Goal: Task Accomplishment & Management: Use online tool/utility

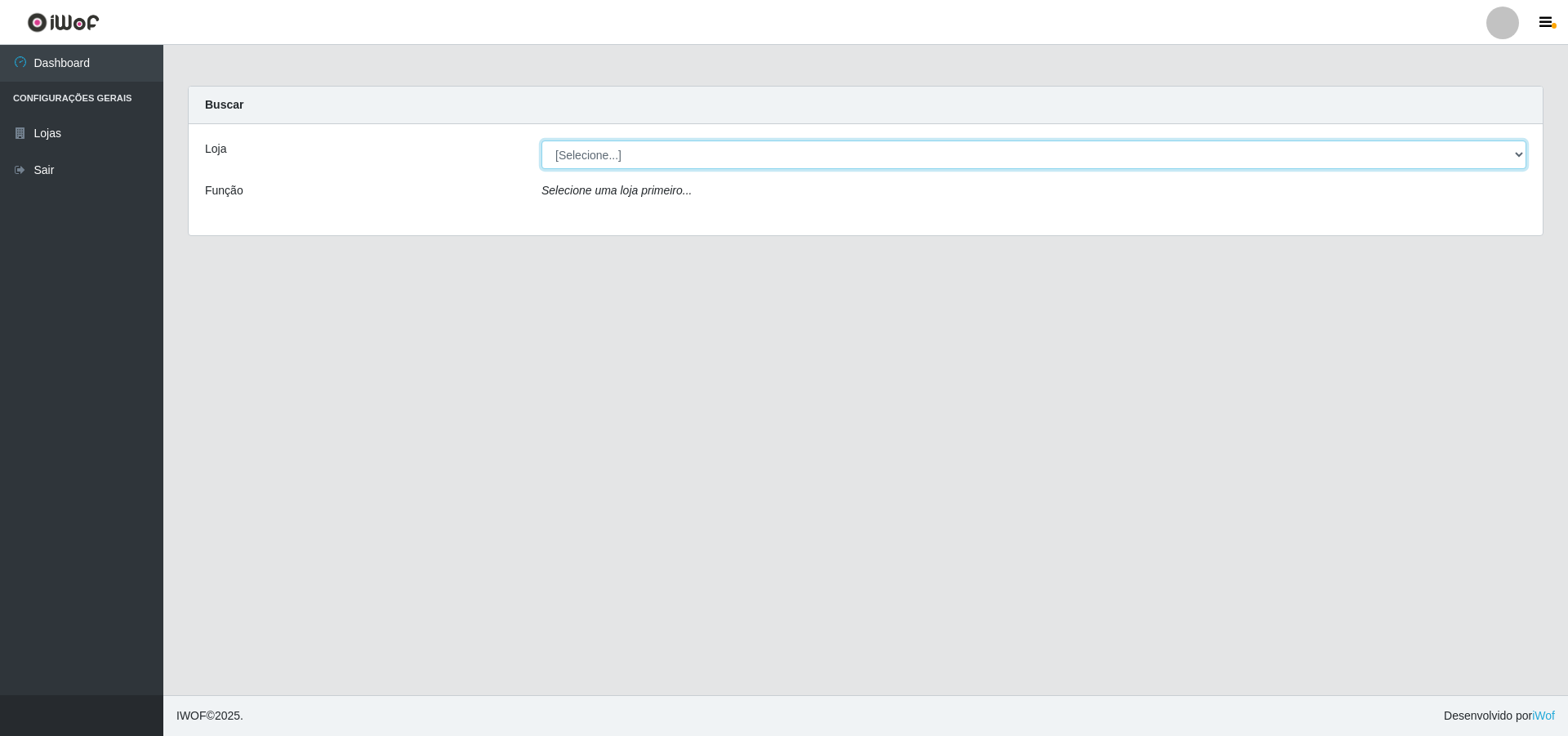
click at [1520, 150] on select "[Selecione...] Atacado Vem - [STREET_ADDRESS]" at bounding box center [1034, 155] width 985 height 28
select select "449"
click at [542, 141] on select "[Selecione...] Atacado Vem - [STREET_ADDRESS]" at bounding box center [1034, 155] width 985 height 28
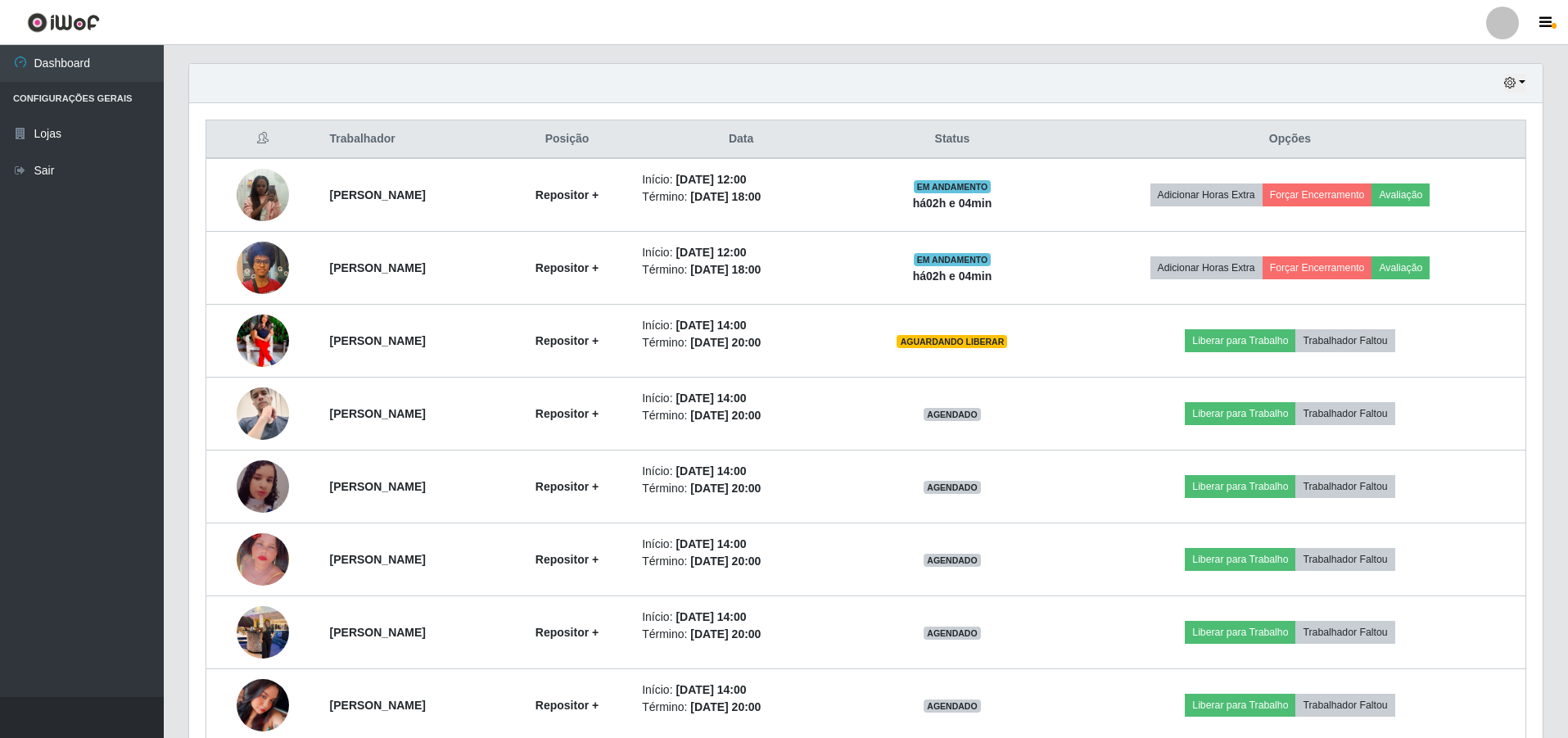
scroll to position [641, 0]
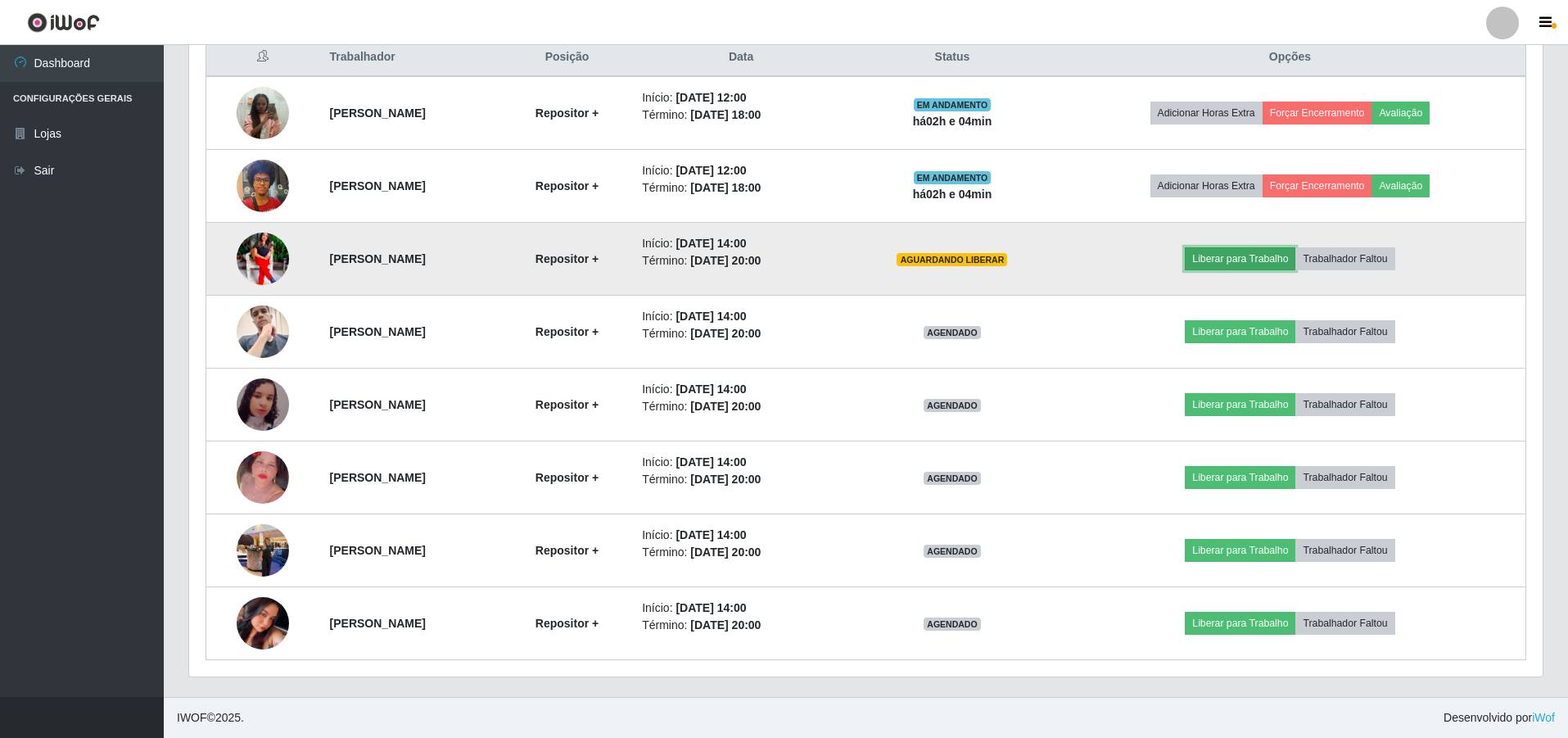
click at [1284, 263] on button "Liberar para Trabalho" at bounding box center [1240, 258] width 110 height 23
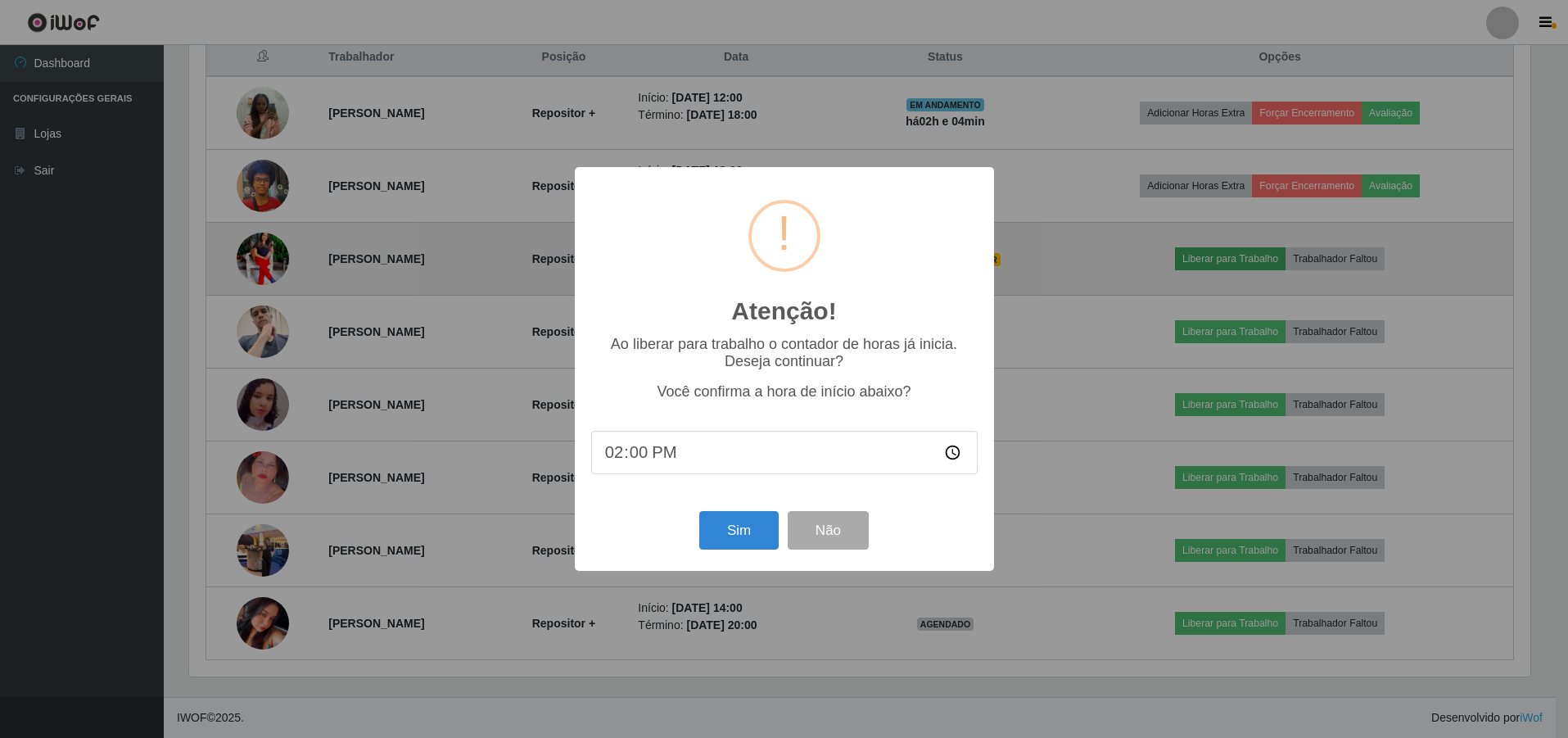
scroll to position [340, 1346]
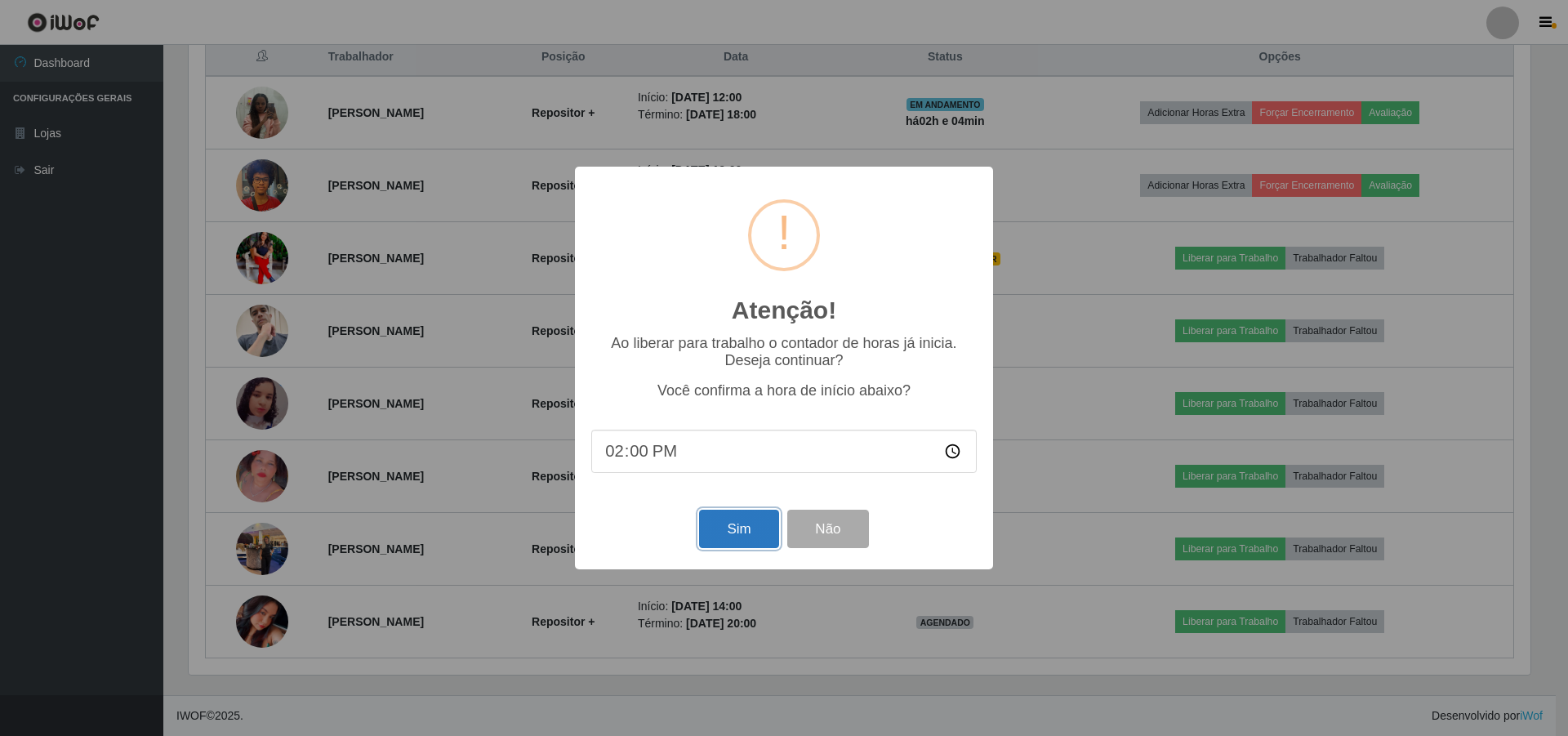
click at [744, 548] on button "Sim" at bounding box center [739, 528] width 79 height 38
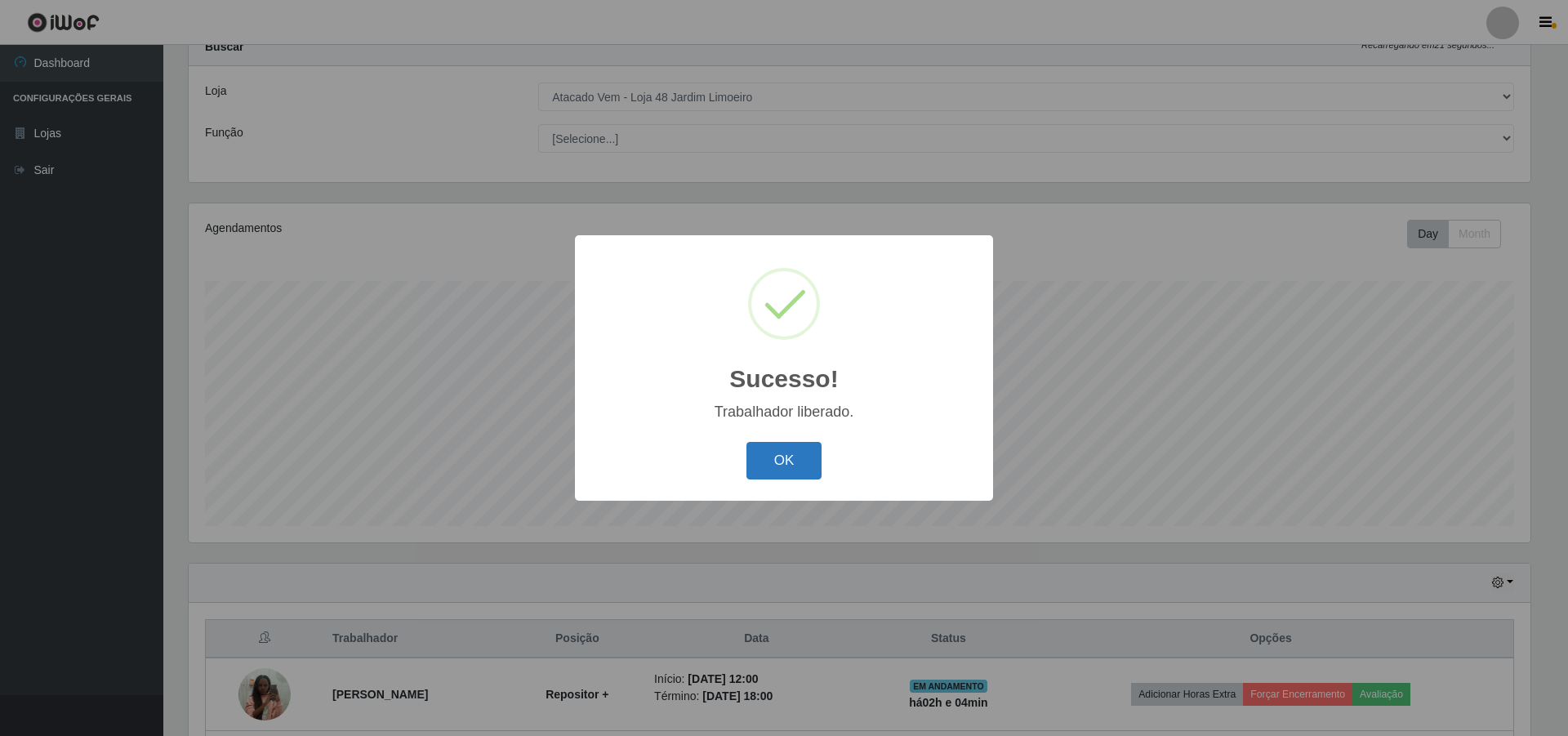
click at [777, 444] on button "OK" at bounding box center [784, 461] width 76 height 38
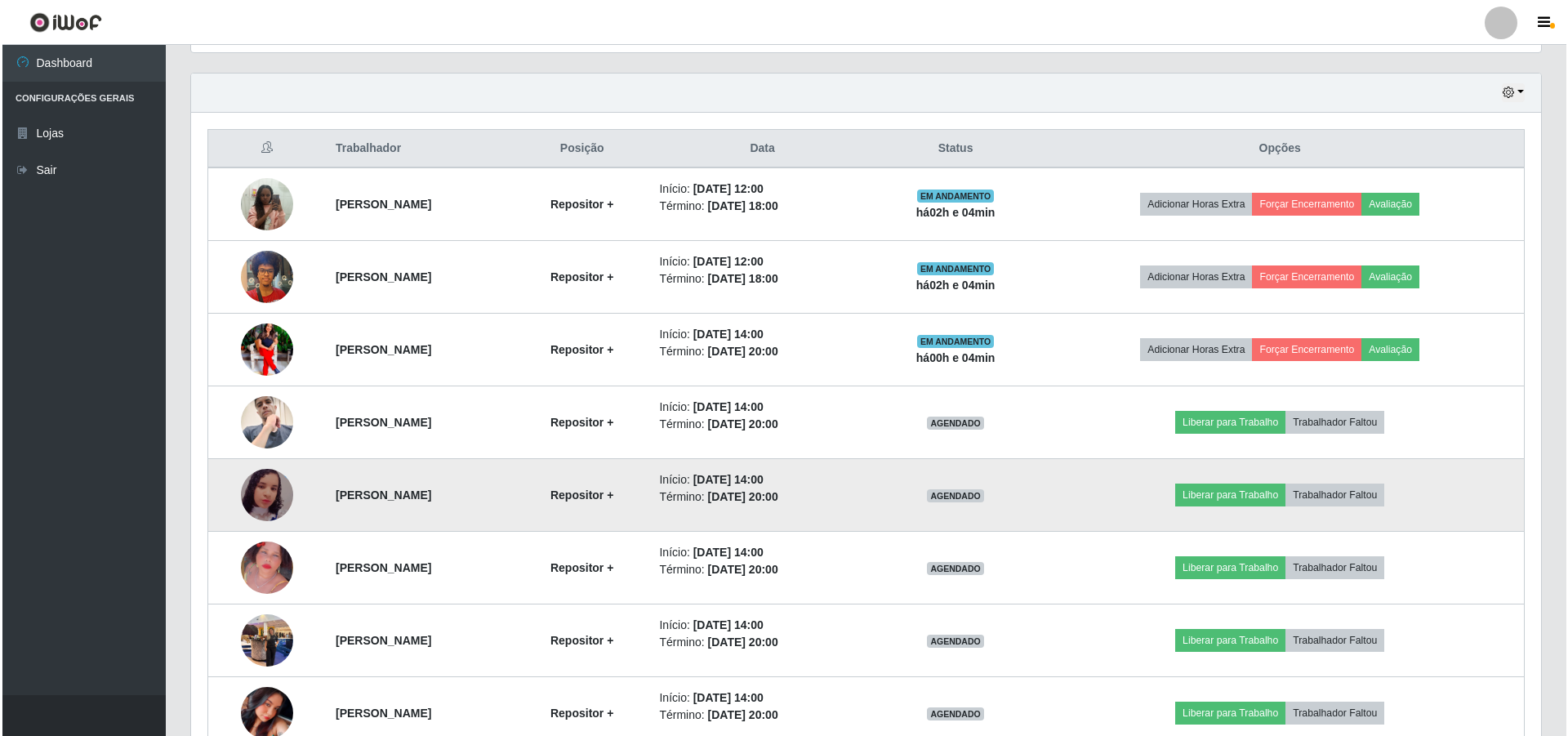
scroll to position [629, 0]
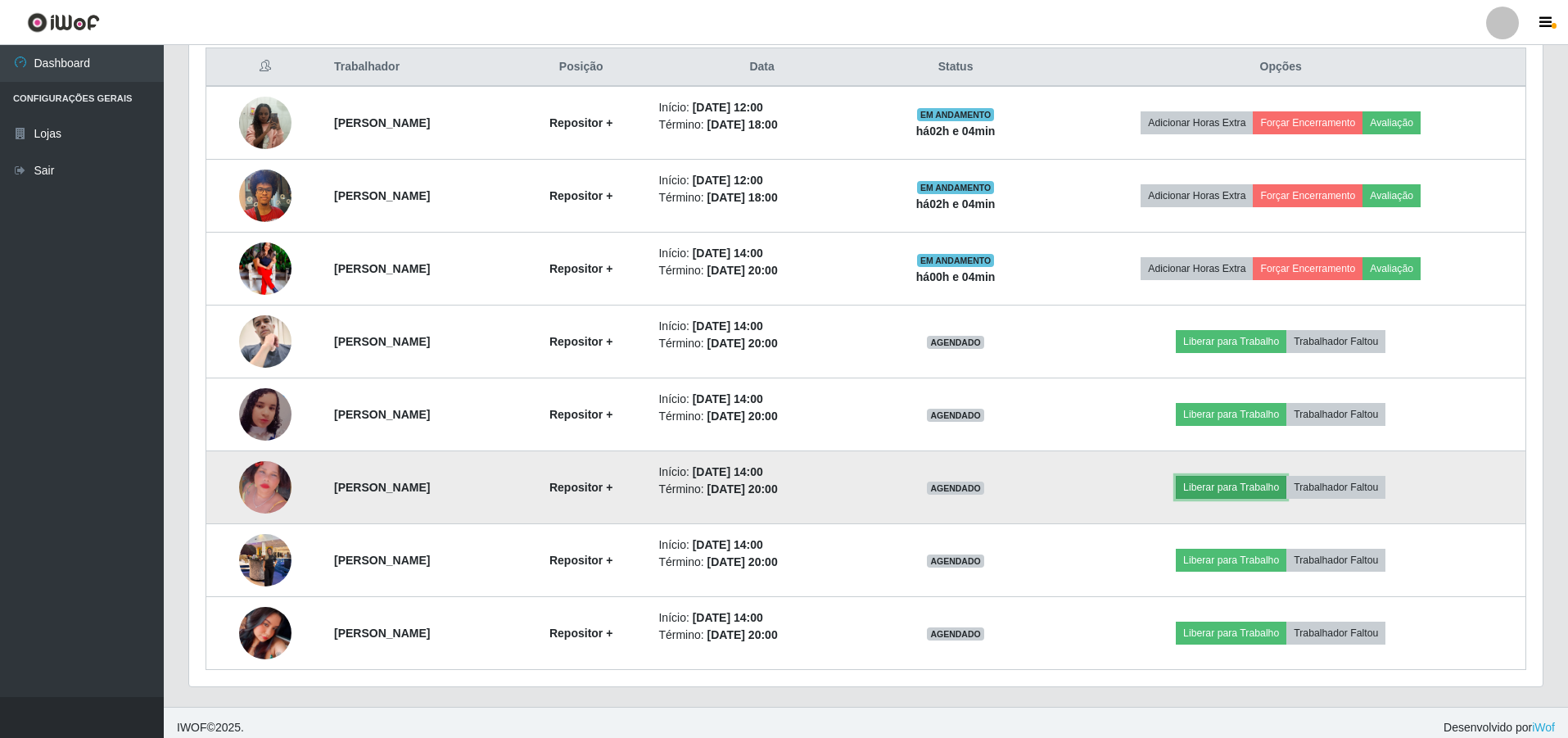
click at [1263, 479] on button "Liberar para Trabalho" at bounding box center [1231, 486] width 110 height 23
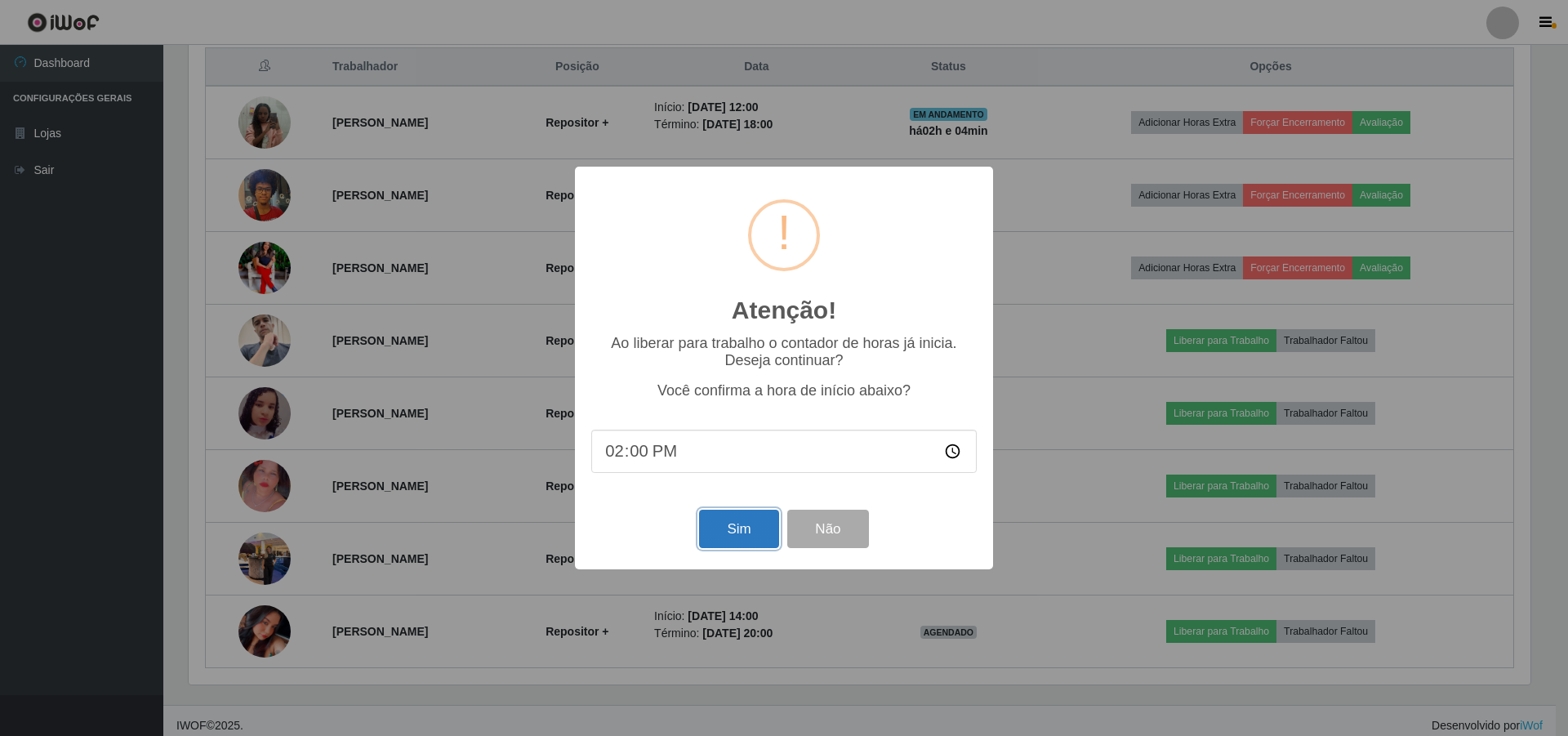
click at [719, 536] on button "Sim" at bounding box center [739, 528] width 79 height 38
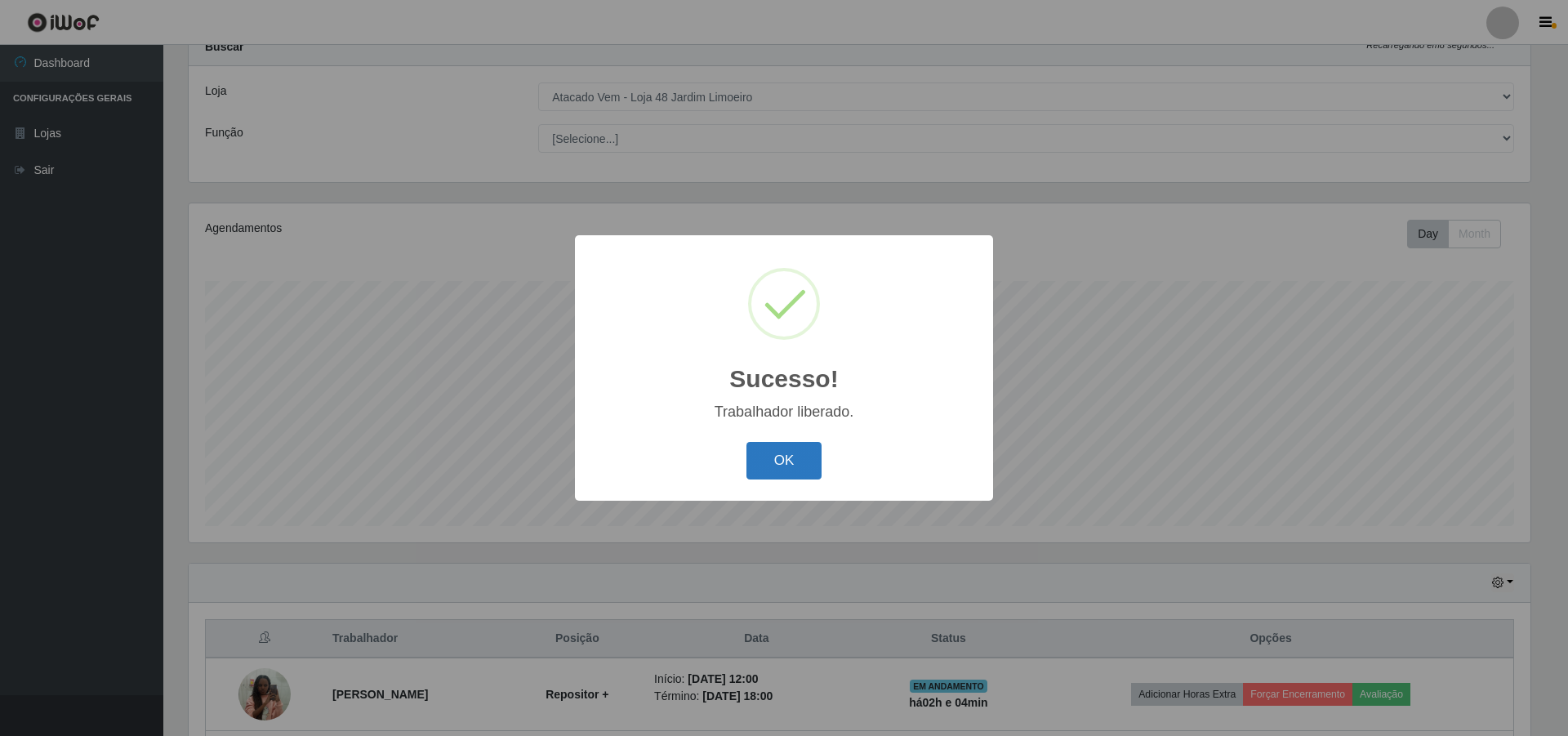
click at [769, 472] on button "OK" at bounding box center [784, 461] width 76 height 38
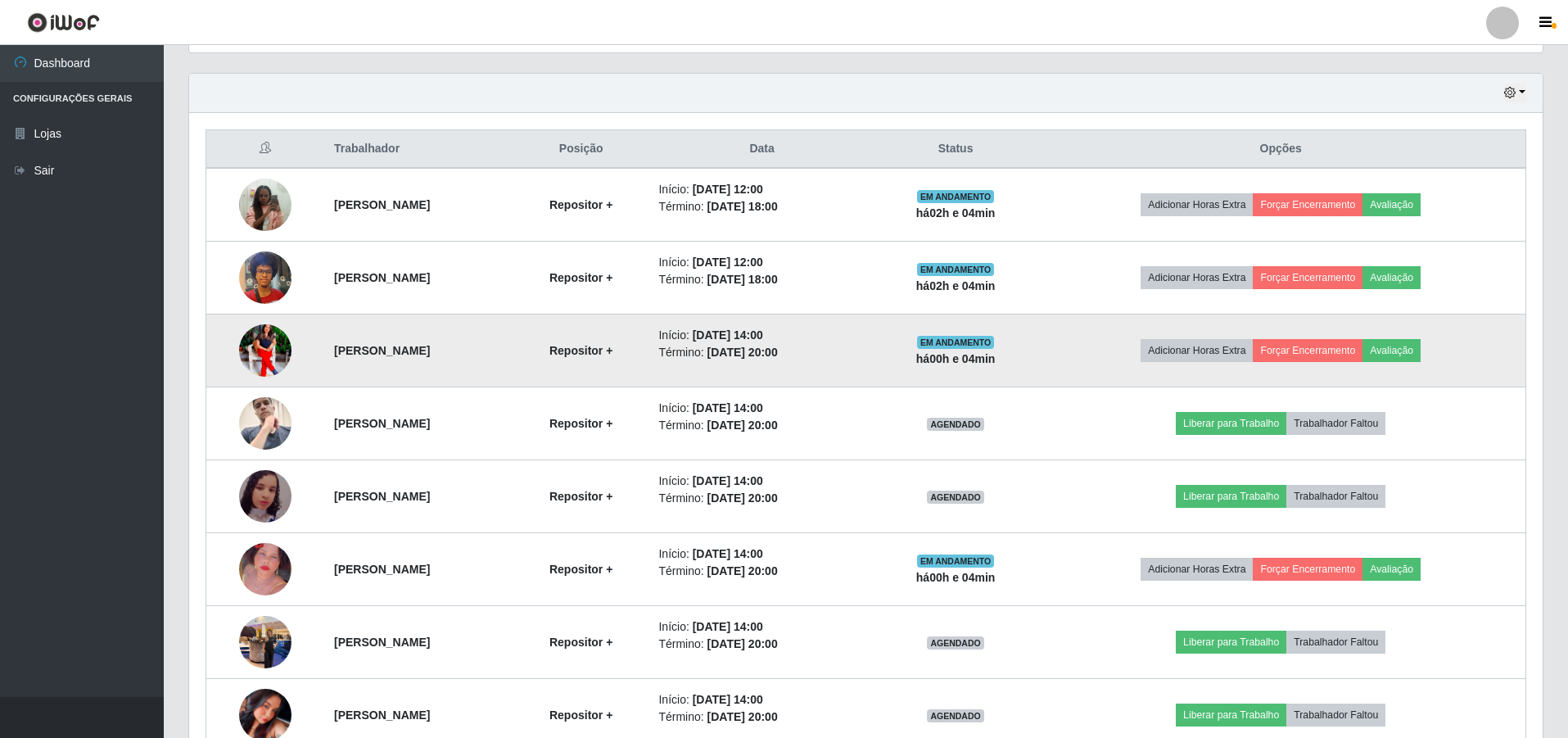
scroll to position [641, 0]
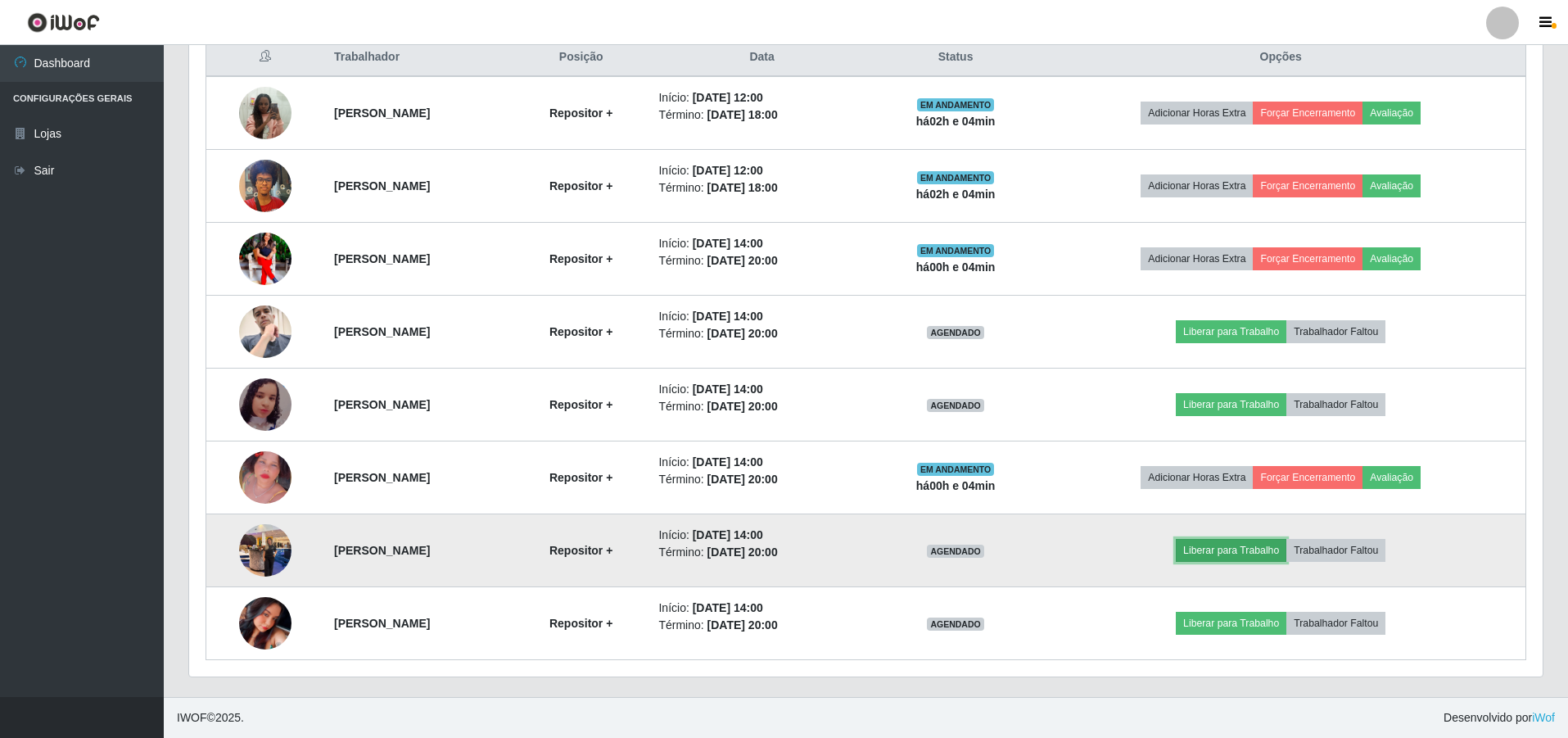
click at [1285, 557] on button "Liberar para Trabalho" at bounding box center [1231, 550] width 110 height 23
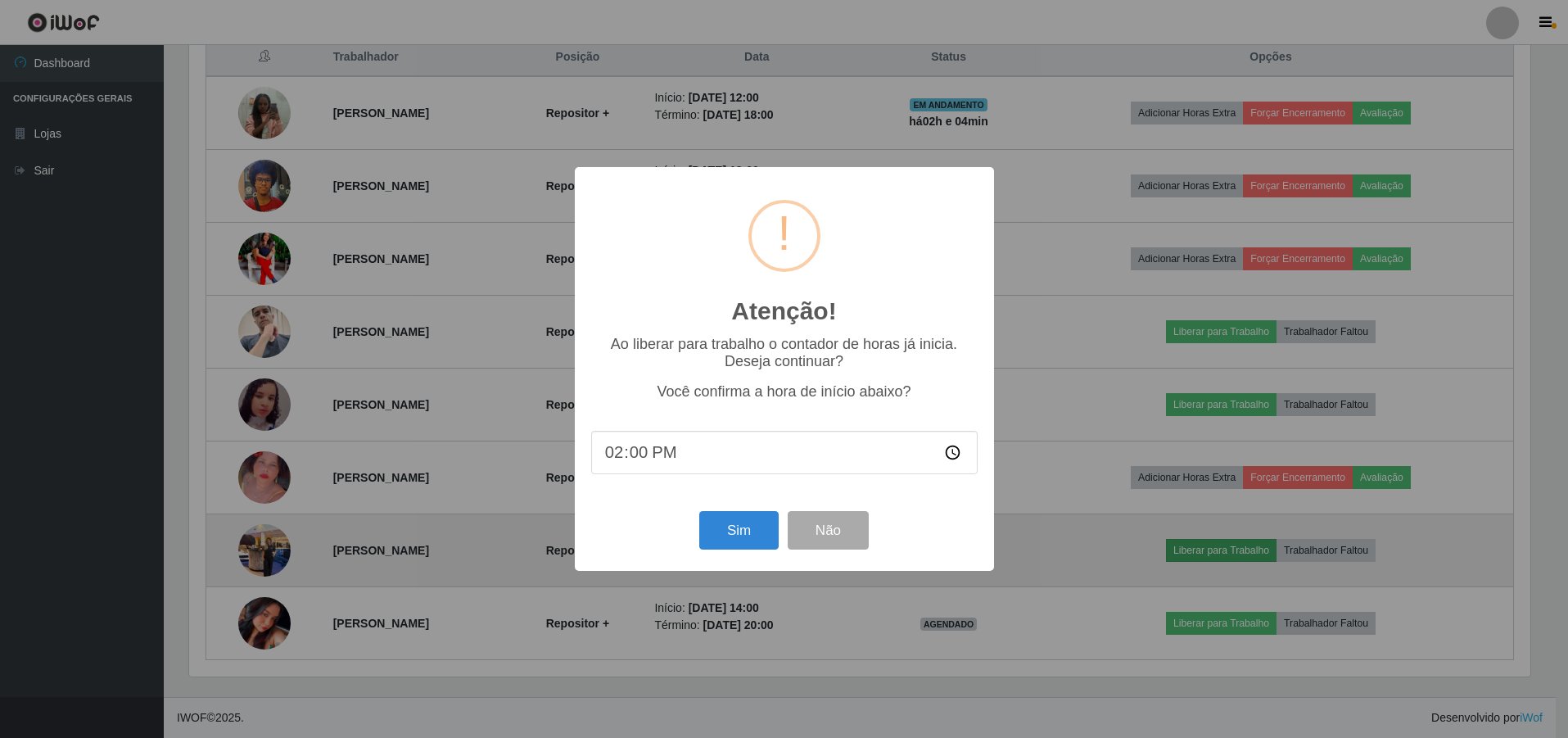
scroll to position [340, 1346]
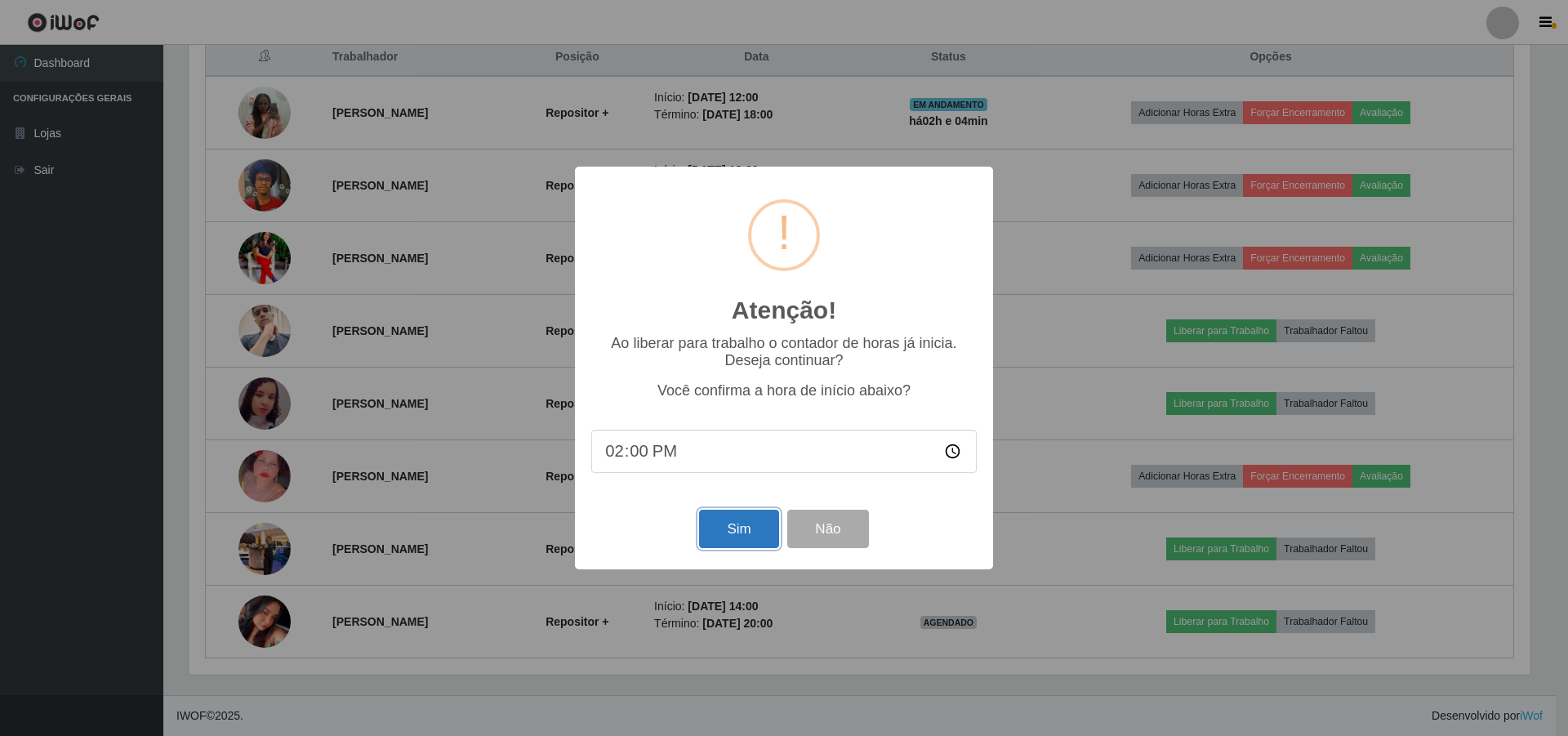
click at [751, 532] on button "Sim" at bounding box center [739, 528] width 79 height 38
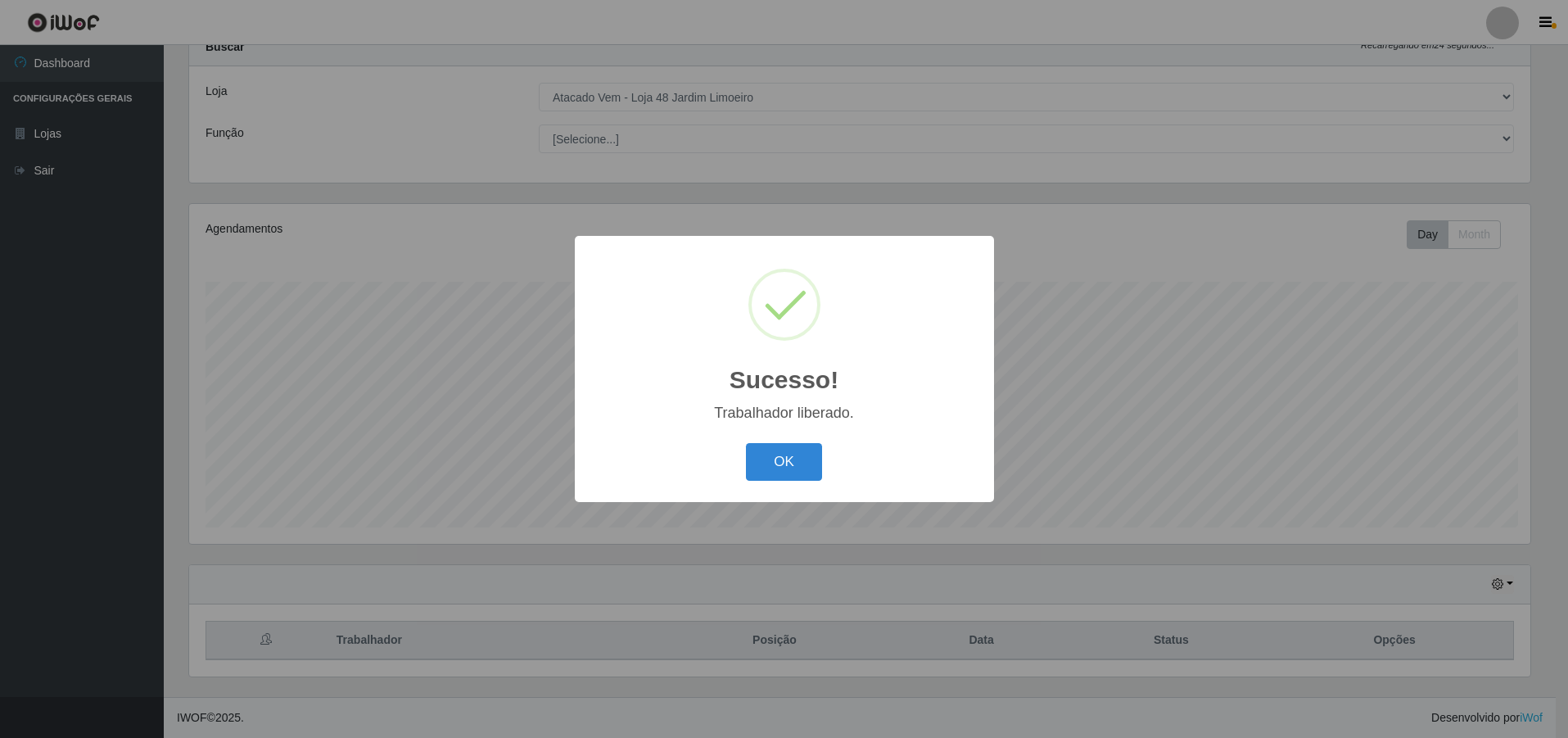
scroll to position [0, 0]
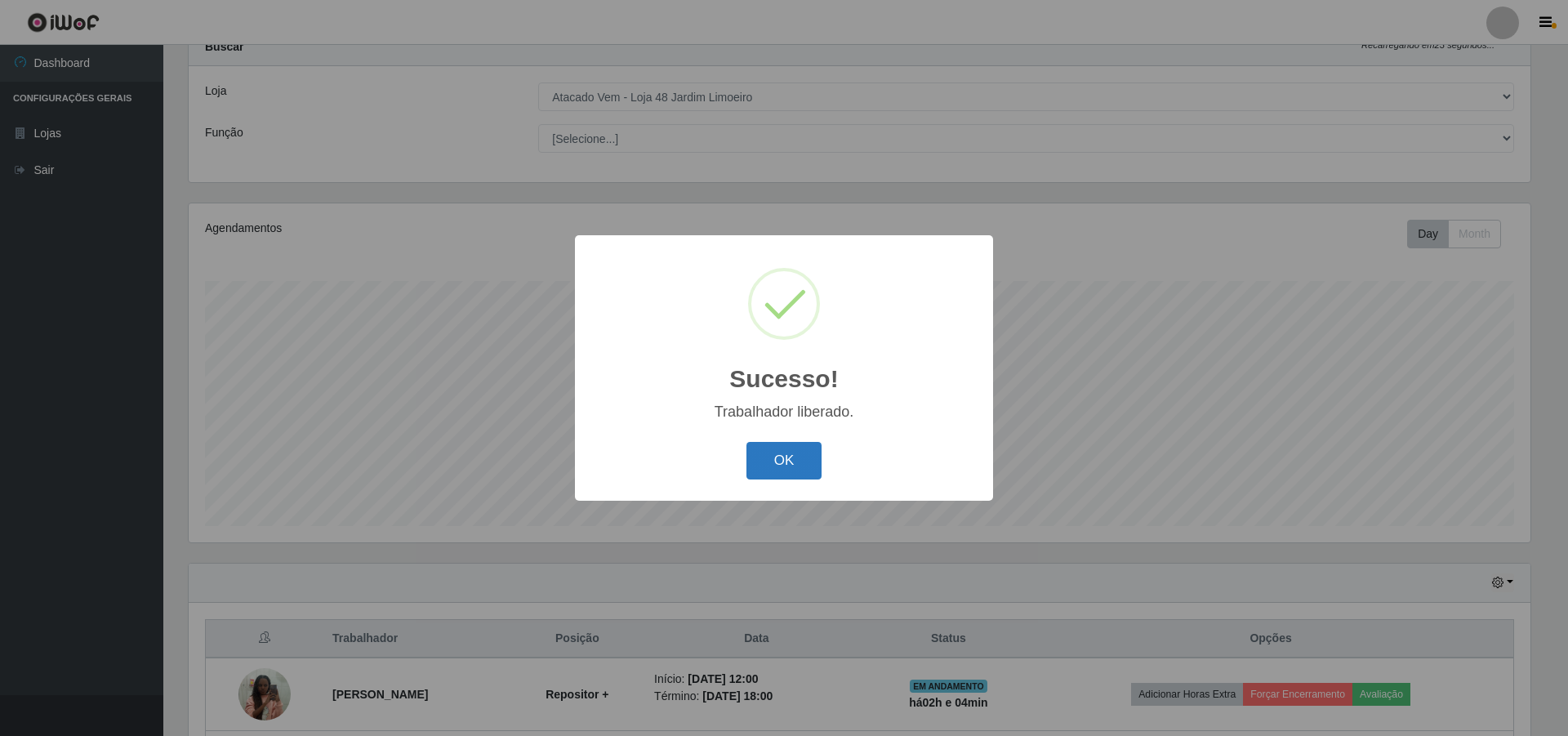
click at [805, 449] on button "OK" at bounding box center [784, 461] width 76 height 38
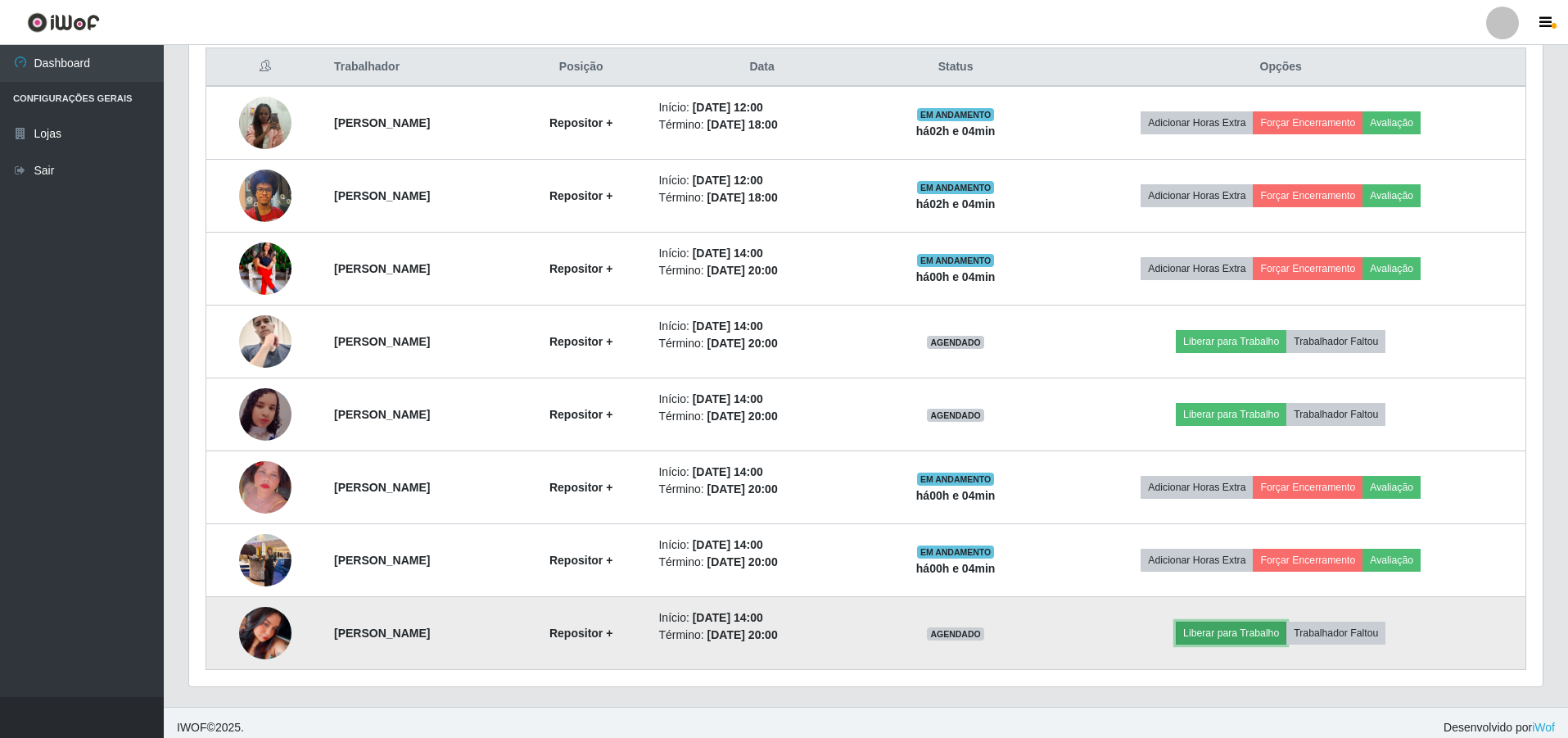
click at [1273, 634] on button "Liberar para Trabalho" at bounding box center [1231, 633] width 110 height 23
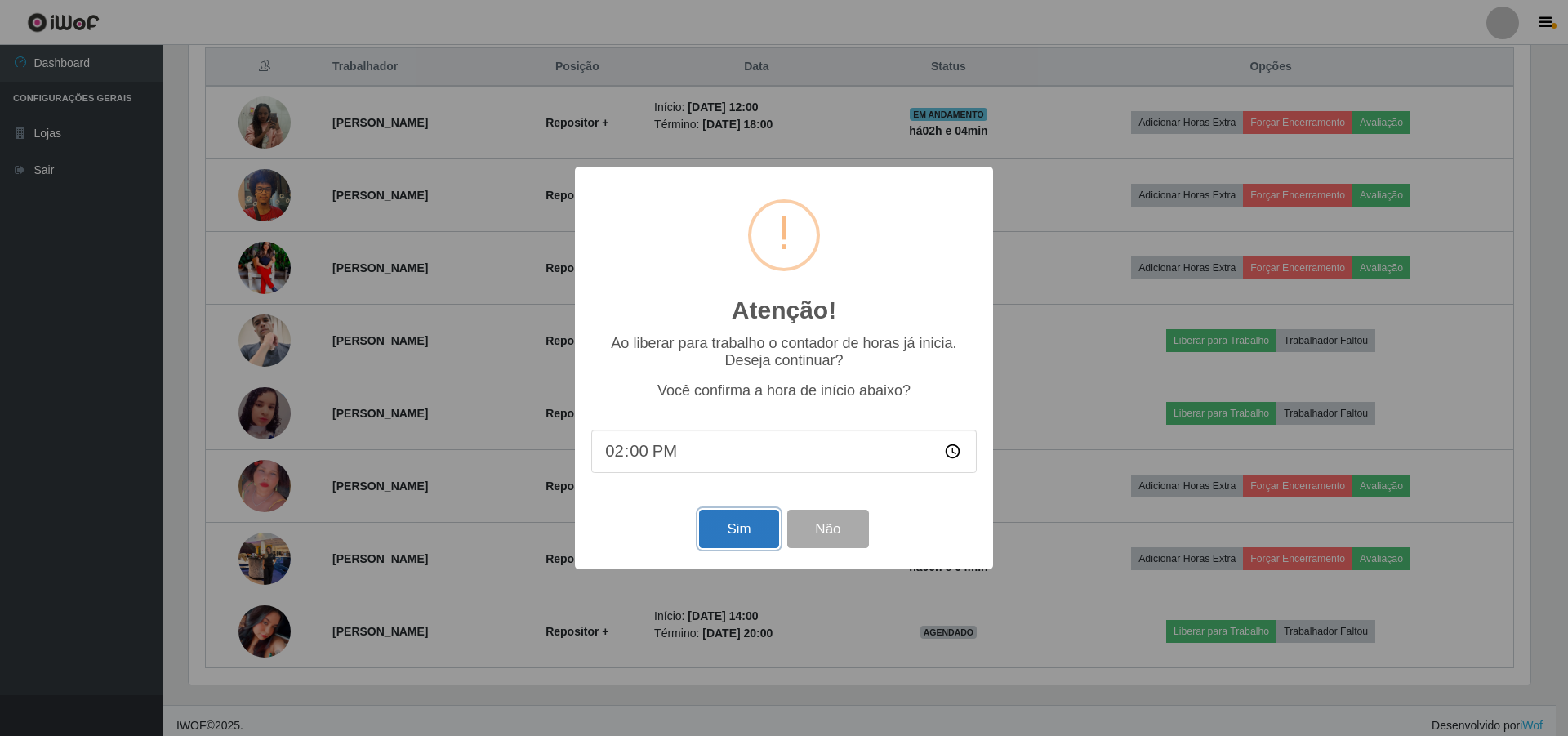
click at [720, 521] on button "Sim" at bounding box center [739, 528] width 79 height 38
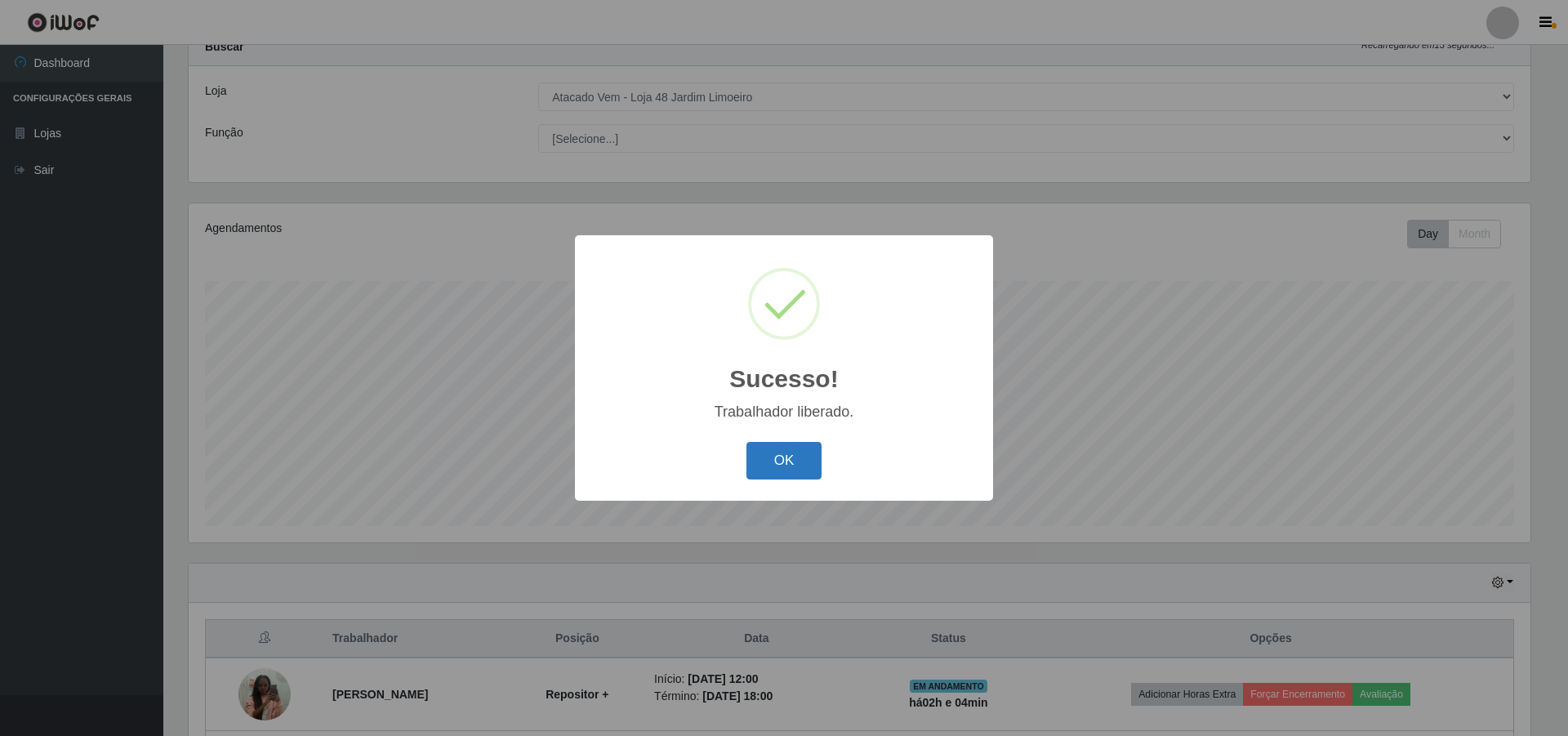
click at [794, 459] on button "OK" at bounding box center [784, 461] width 76 height 38
